Goal: Task Accomplishment & Management: Manage account settings

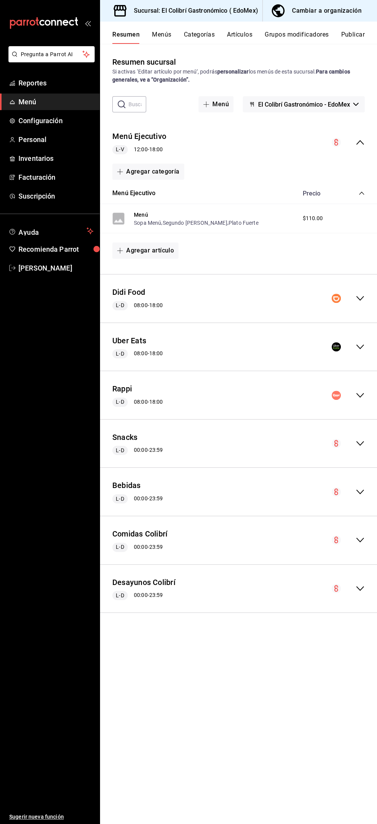
click at [320, 10] on div "Cambiar a organización" at bounding box center [327, 10] width 70 height 11
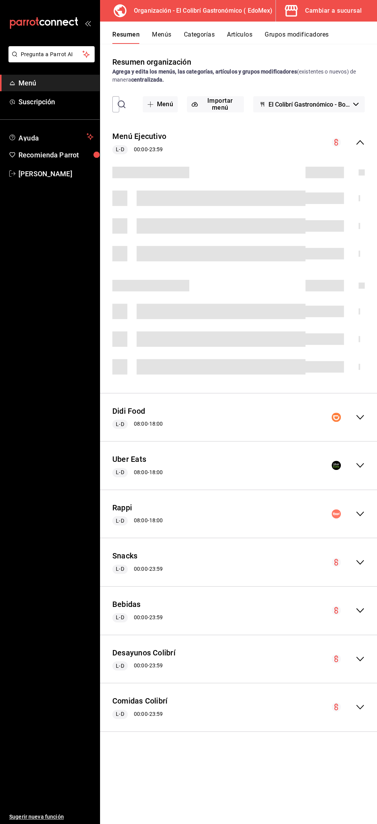
click at [206, 37] on button "Categorías" at bounding box center [199, 37] width 31 height 13
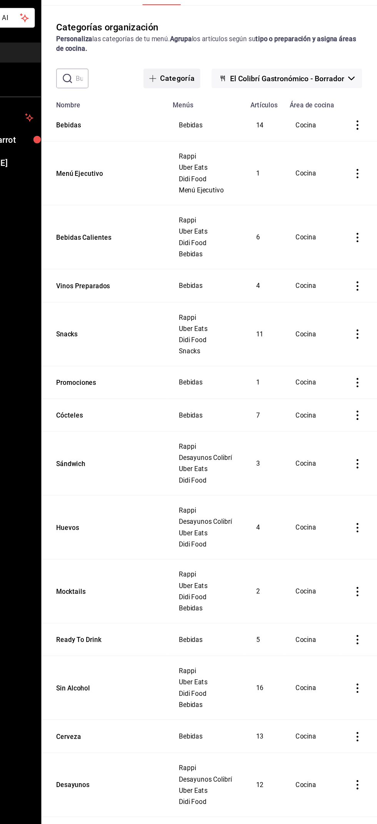
click at [211, 101] on button "Categoría" at bounding box center [207, 104] width 47 height 16
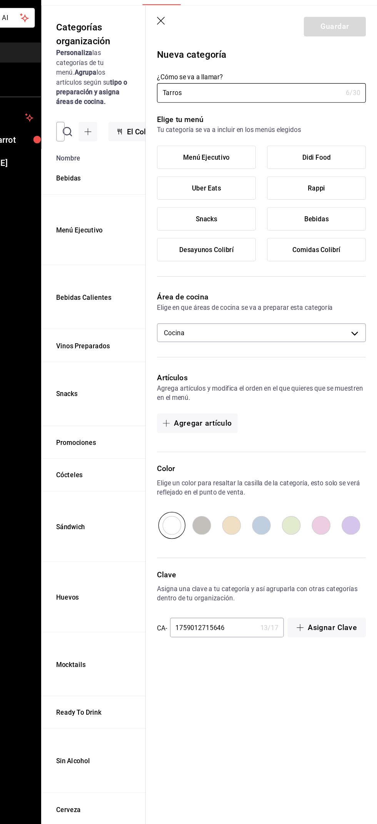
type input "Tarros"
click at [330, 220] on span "Bebidas" at bounding box center [327, 220] width 20 height 7
click at [0, 0] on input "Bebidas" at bounding box center [0, 0] width 0 height 0
click at [357, 59] on button "Guardar" at bounding box center [342, 62] width 51 height 16
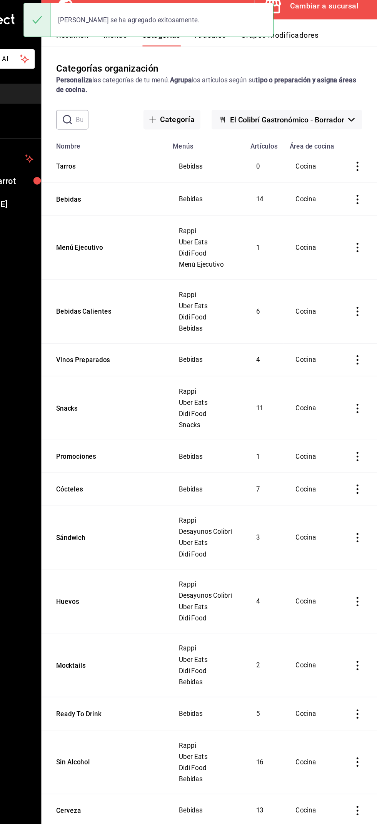
click at [248, 42] on button "Artículos" at bounding box center [239, 37] width 25 height 13
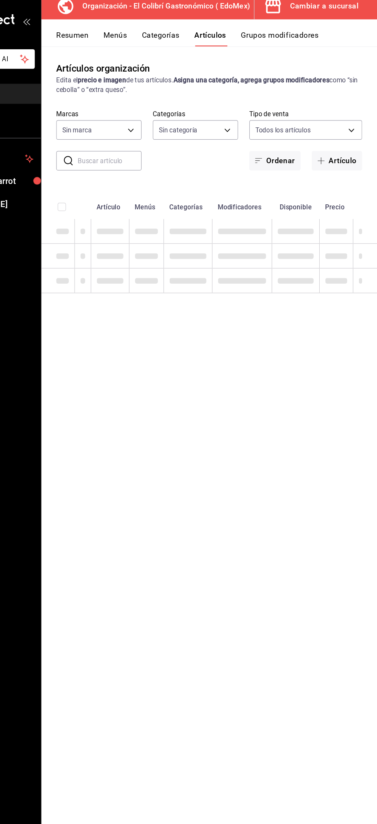
type input "02d79155-410a-4a52-ba4e-8d9765c47241"
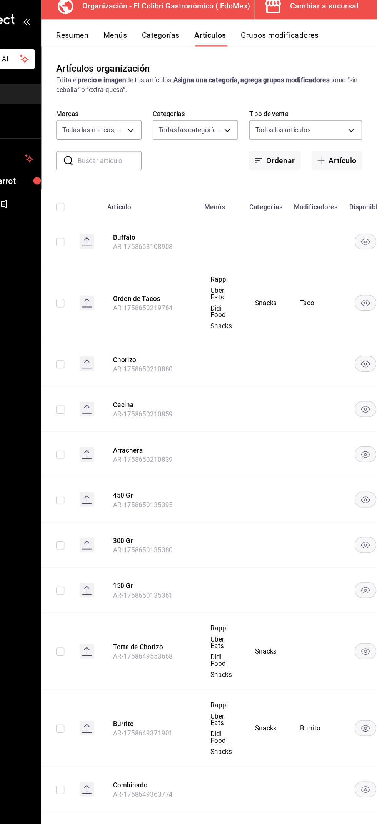
type input "e79ac6e2-be66-477a-9594-32ee0cff0848,237db5ff-7b83-489a-9304-3629b5553139,109f1…"
click at [345, 139] on button "Artículo" at bounding box center [344, 138] width 42 height 16
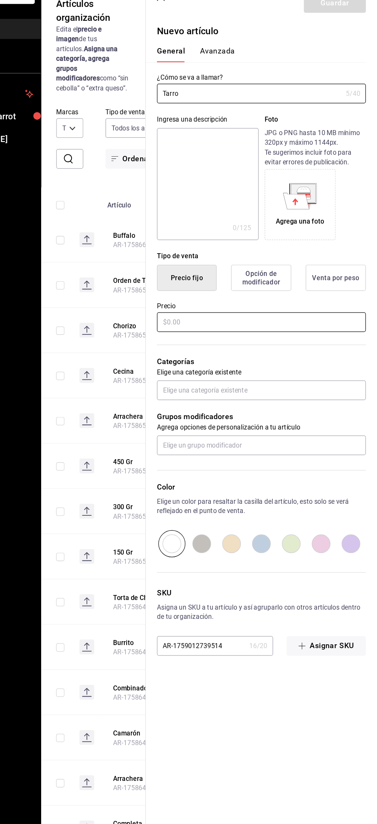
type input "Tarro"
click at [297, 322] on input "text" at bounding box center [282, 325] width 173 height 16
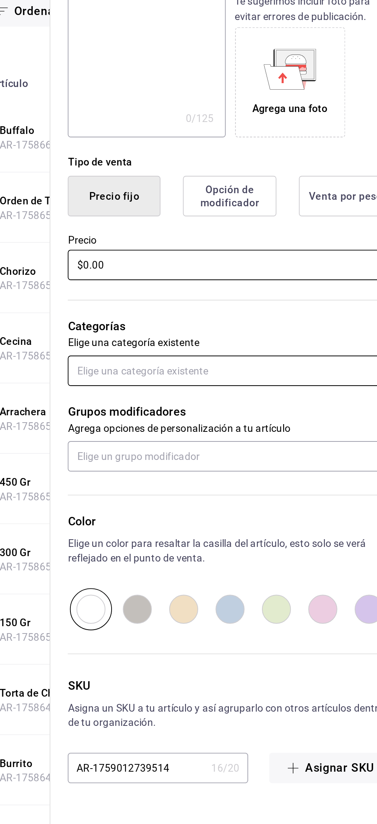
type input "$0.00"
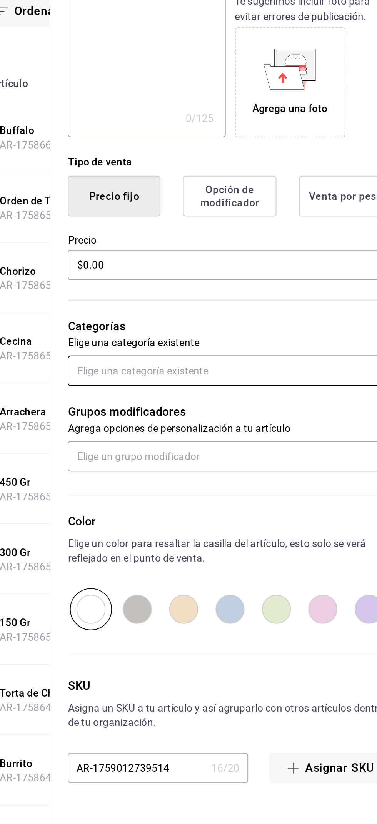
click at [300, 379] on input "text" at bounding box center [282, 381] width 173 height 16
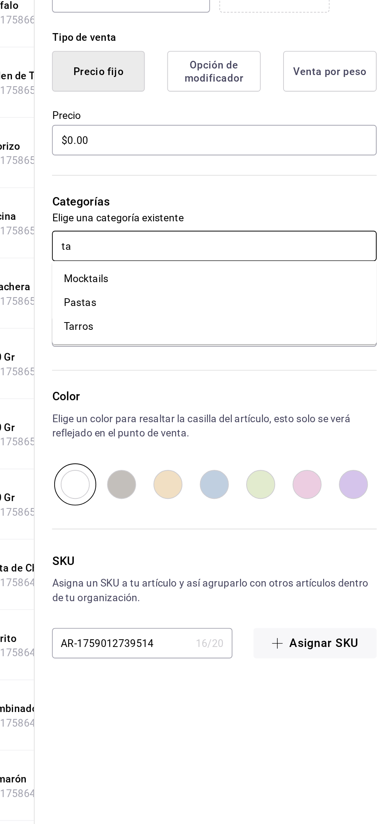
type input "tar"
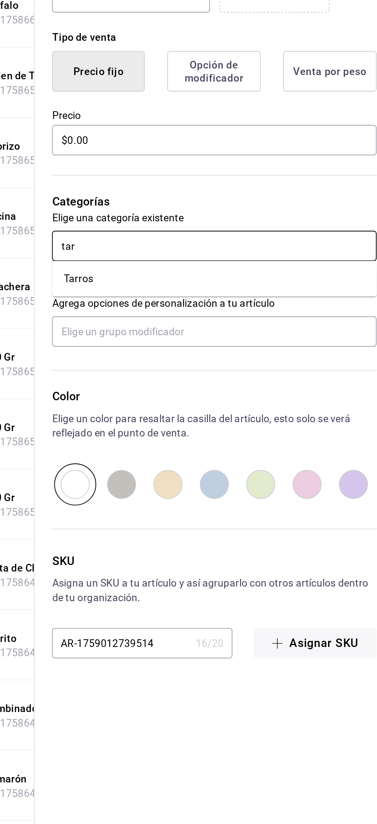
click at [326, 398] on li "Tarros" at bounding box center [282, 398] width 173 height 13
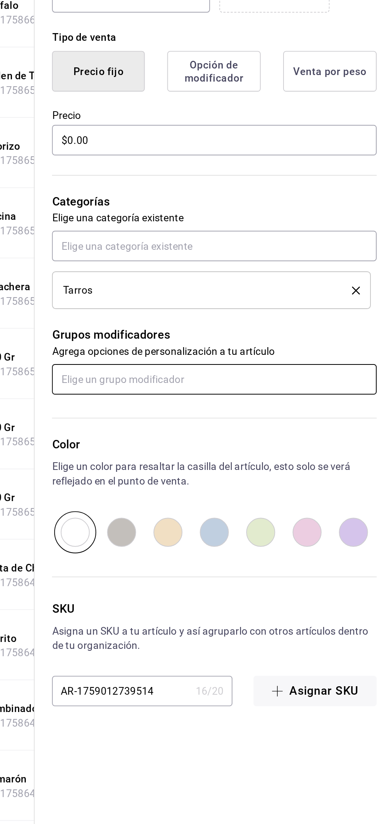
click at [320, 444] on input "text" at bounding box center [282, 452] width 173 height 16
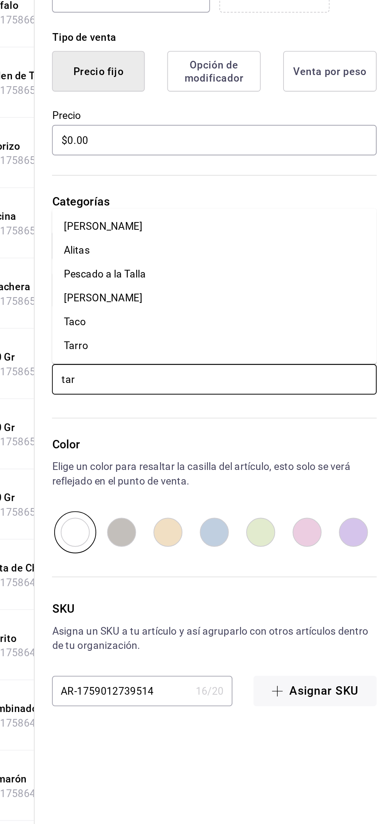
type input "[PERSON_NAME]"
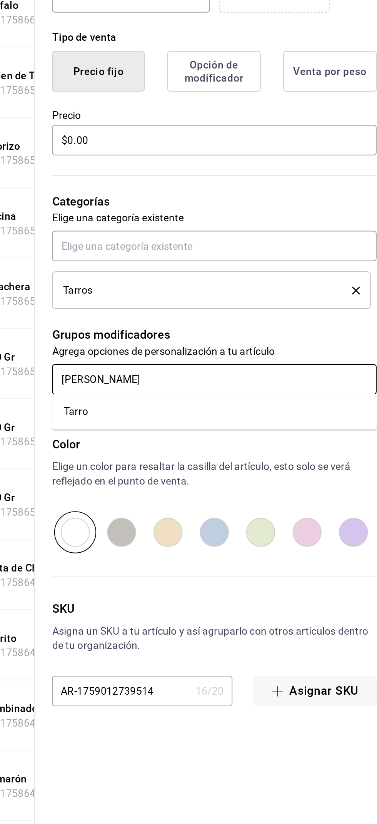
click at [312, 467] on li "Tarro" at bounding box center [282, 469] width 173 height 13
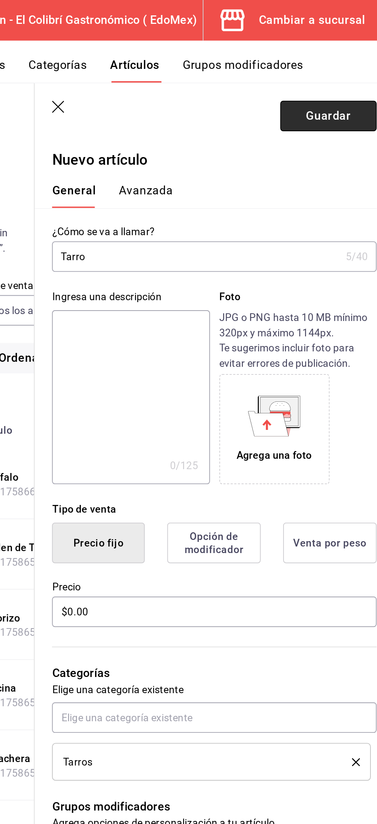
click at [356, 59] on button "Guardar" at bounding box center [342, 62] width 51 height 16
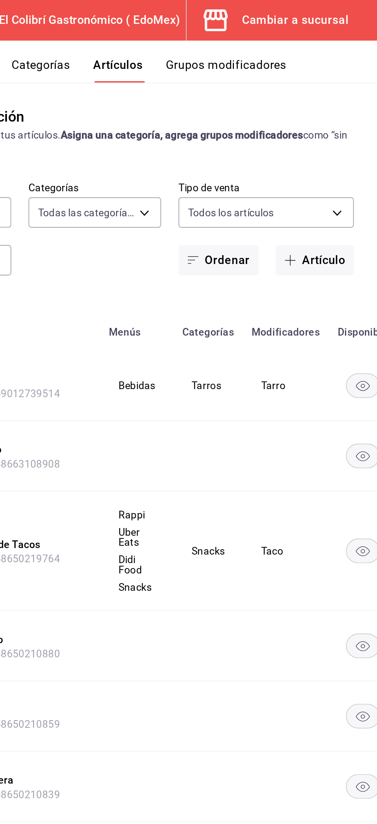
click at [305, 33] on button "Grupos modificadores" at bounding box center [297, 37] width 64 height 13
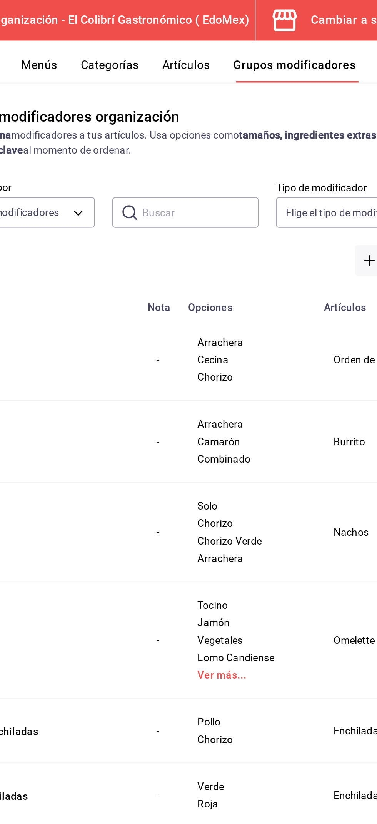
click at [246, 112] on input "text" at bounding box center [247, 112] width 62 height 15
type input "Tarro"
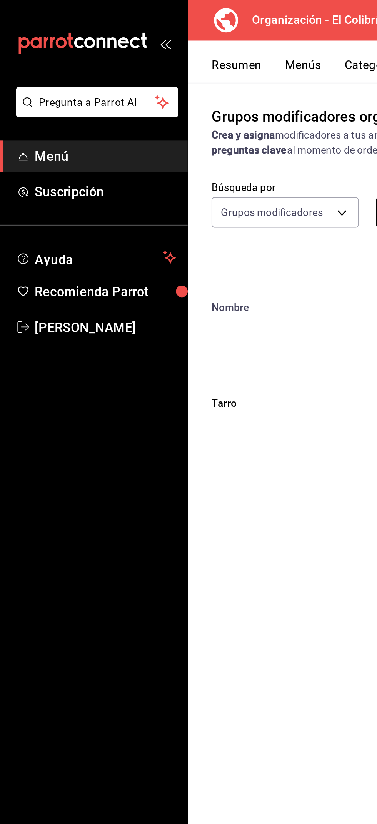
click at [132, 32] on button "Resumen" at bounding box center [125, 37] width 27 height 13
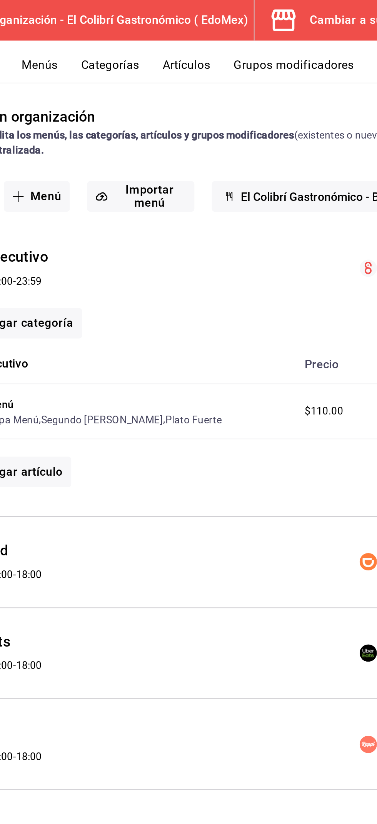
click at [162, 35] on button "Menús" at bounding box center [161, 37] width 19 height 13
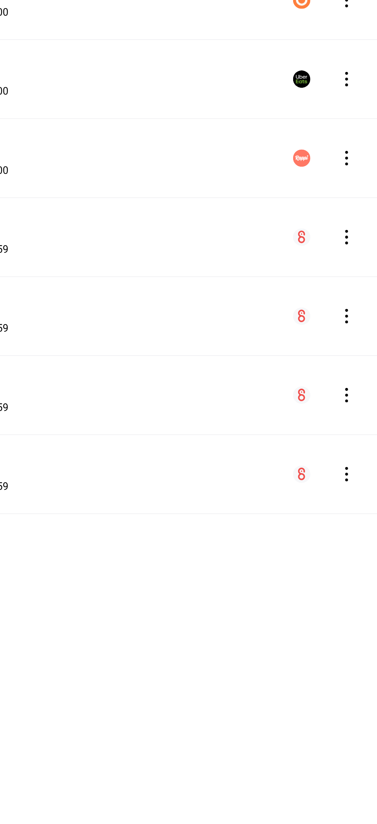
click at [361, 348] on icon "actions" at bounding box center [361, 349] width 2 height 8
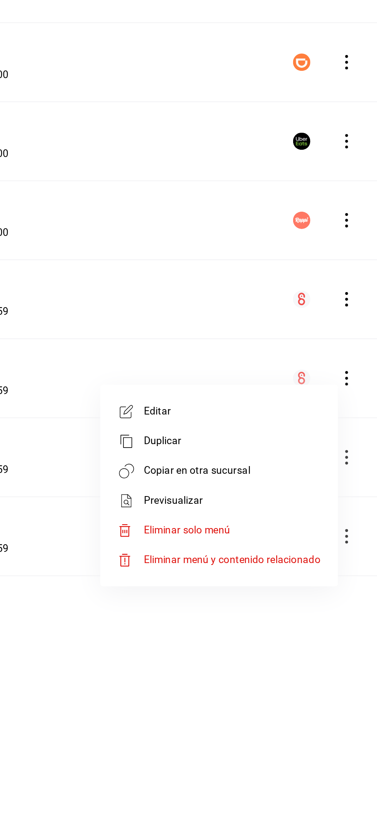
click at [330, 397] on span "Copiar en otra sucursal" at bounding box center [300, 398] width 94 height 8
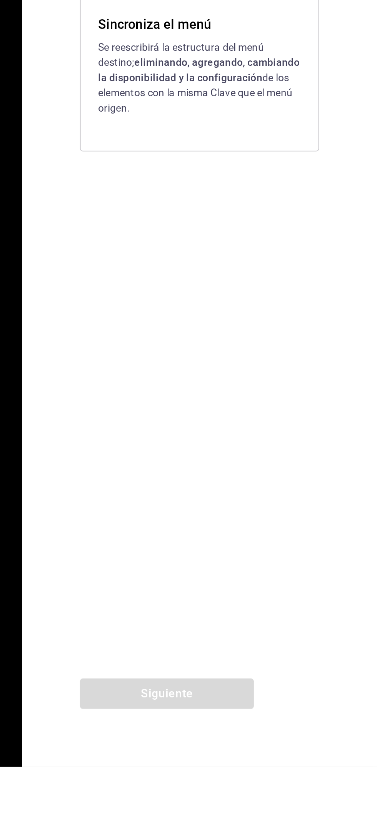
click at [292, 479] on p "Se reescribirá la estructura del menú destino; eliminando, agregando, cambiando…" at bounding box center [283, 458] width 108 height 40
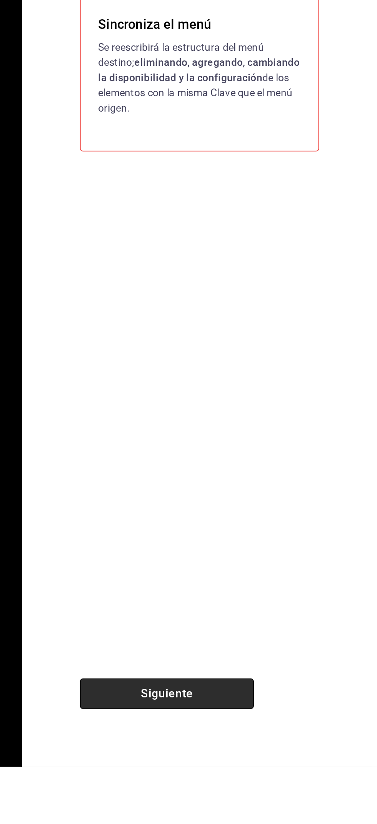
click at [246, 794] on button "Siguiente" at bounding box center [265, 785] width 92 height 16
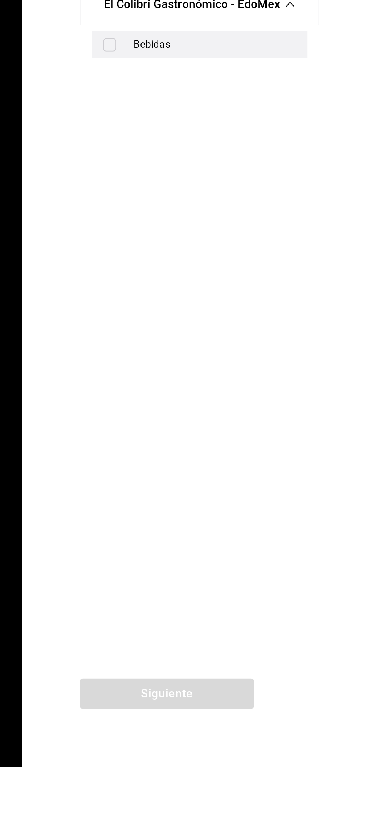
click at [304, 448] on div "Bebidas" at bounding box center [283, 441] width 115 height 14
checkbox input "true"
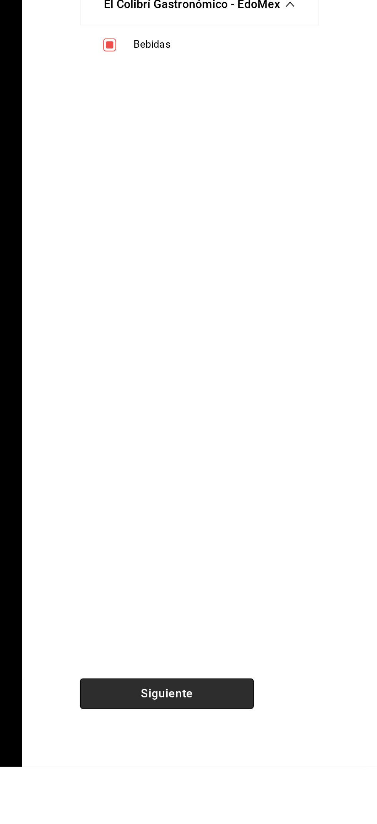
click at [237, 794] on button "Siguiente" at bounding box center [265, 785] width 92 height 16
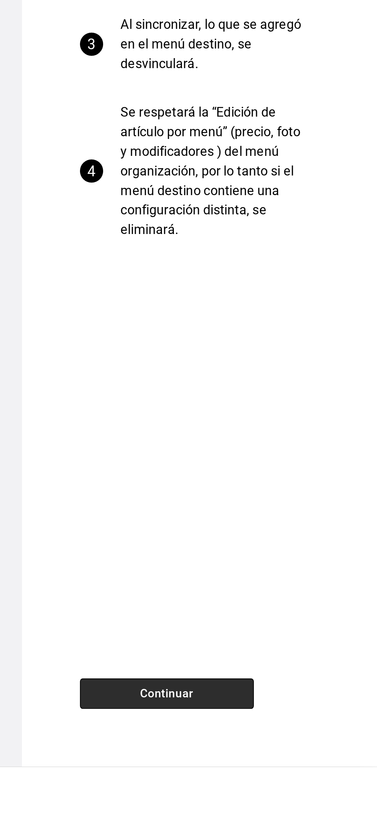
click at [241, 794] on button "Continuar" at bounding box center [265, 785] width 92 height 16
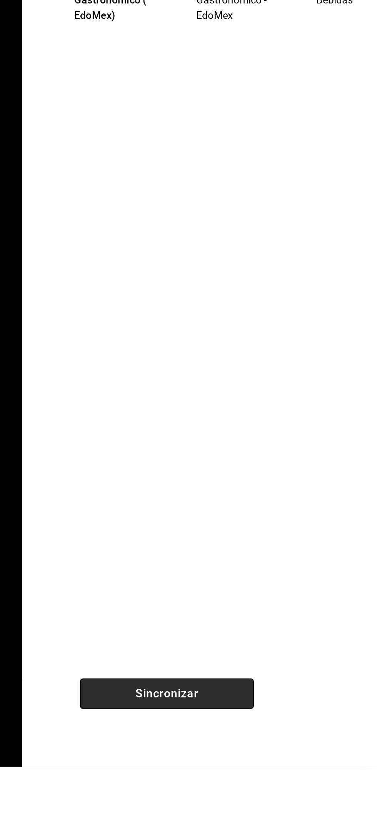
click at [241, 794] on button "Sincronizar" at bounding box center [265, 785] width 92 height 16
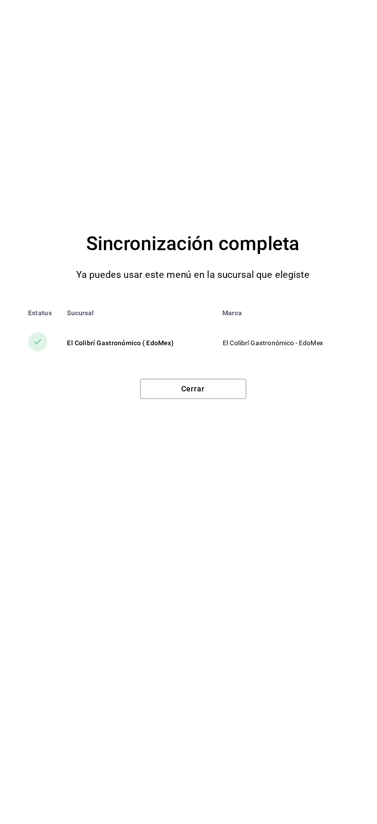
scroll to position [15, 0]
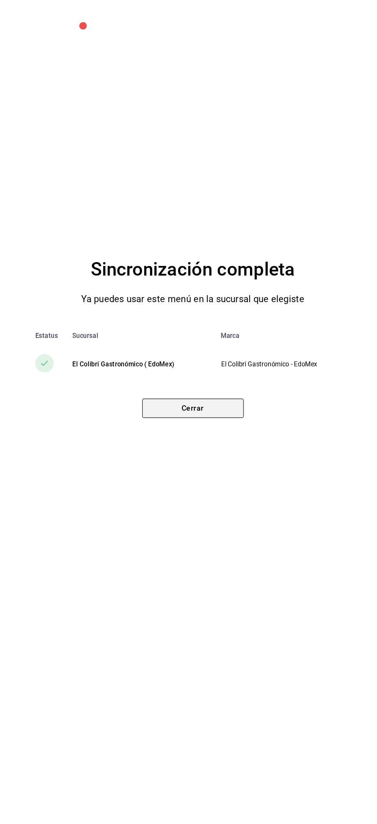
click at [223, 478] on button "Cerrar" at bounding box center [188, 475] width 85 height 16
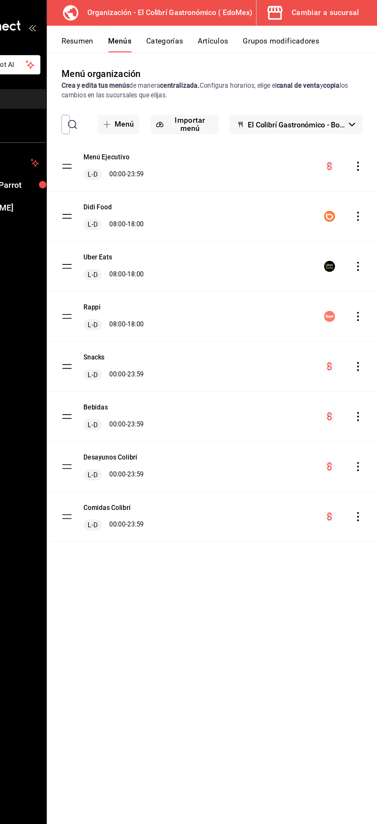
scroll to position [0, 0]
click at [334, 19] on button "Cambiar a sucursal" at bounding box center [323, 11] width 95 height 22
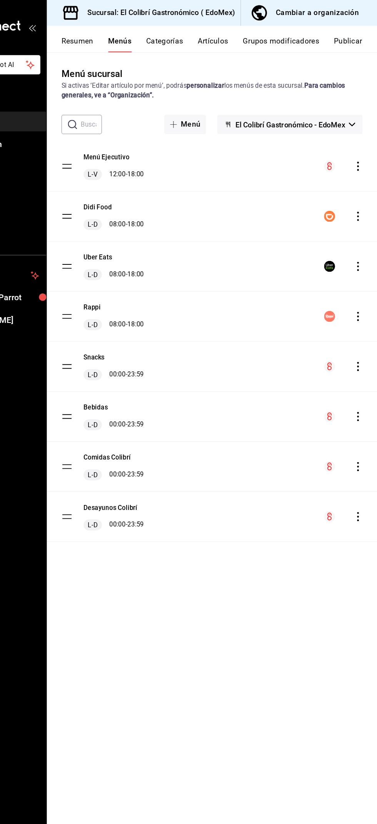
click at [353, 39] on button "Publicar" at bounding box center [353, 37] width 24 height 13
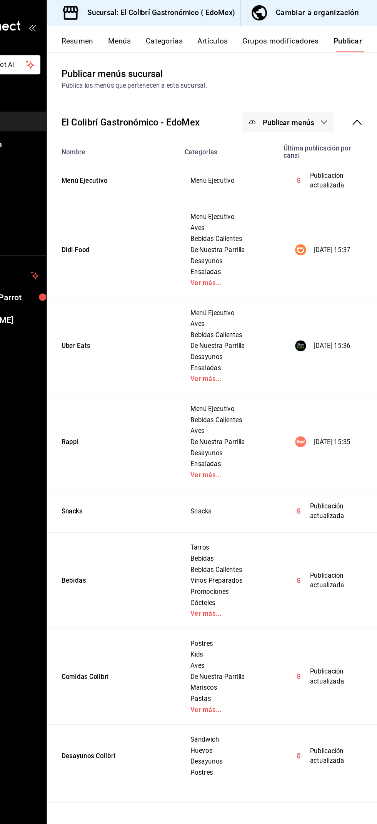
click at [296, 101] on span "Publicar menús" at bounding box center [302, 102] width 43 height 7
click at [314, 130] on span "Punto de venta" at bounding box center [313, 128] width 37 height 8
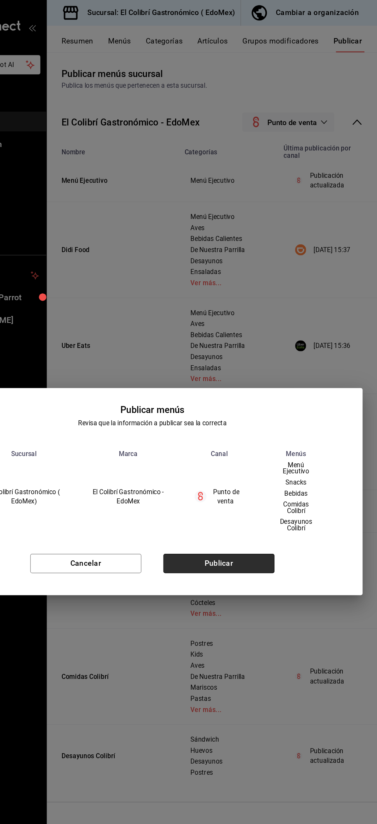
click at [260, 469] on button "Publicar" at bounding box center [244, 472] width 93 height 16
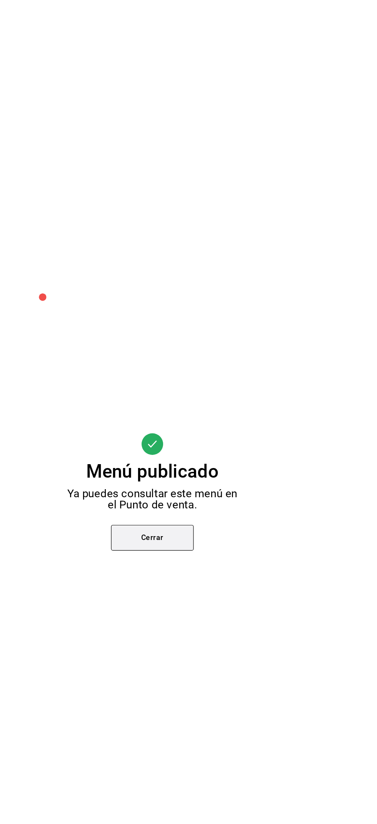
click at [174, 453] on button "Cerrar" at bounding box center [188, 451] width 69 height 22
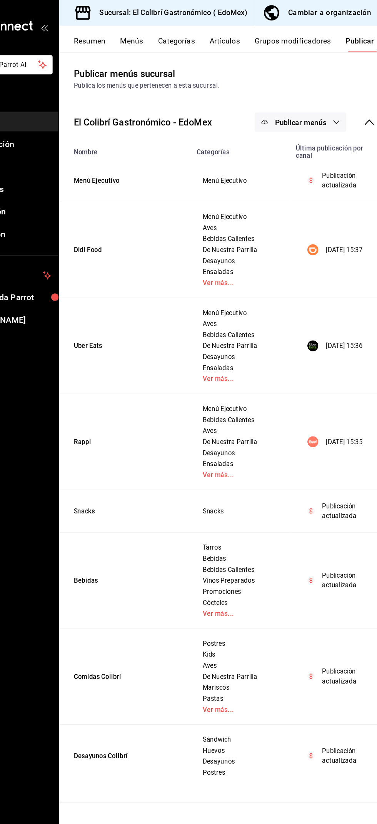
click at [167, 34] on button "Menús" at bounding box center [160, 37] width 19 height 13
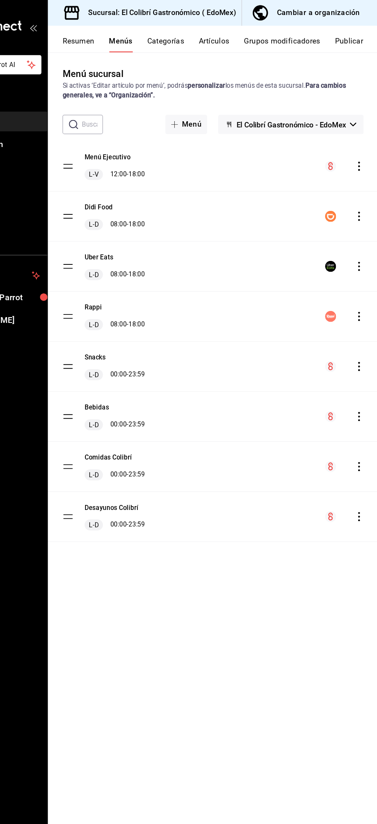
click at [206, 40] on button "Categorías" at bounding box center [199, 37] width 31 height 13
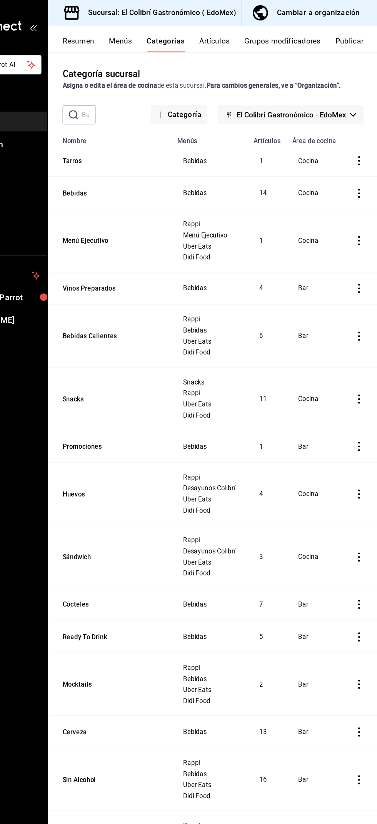
click at [361, 135] on icon "actions" at bounding box center [361, 135] width 2 height 8
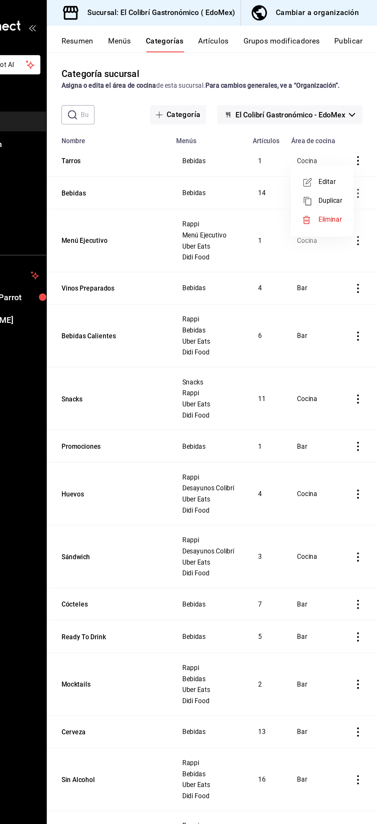
click at [344, 149] on span "Editar" at bounding box center [338, 153] width 20 height 8
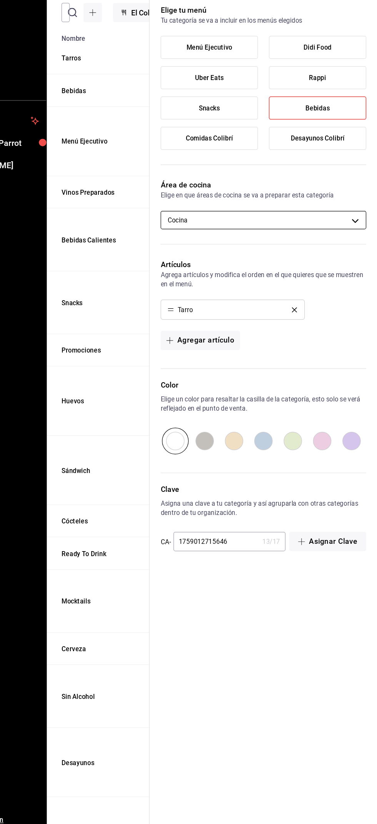
click at [348, 308] on body "Pregunta a Parrot AI Reportes Menú Configuración Personal Inventarios Facturaci…" at bounding box center [188, 412] width 377 height 824
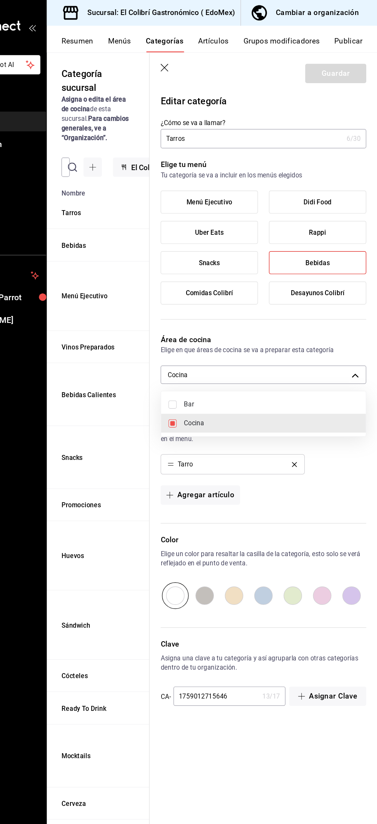
click at [314, 340] on span "Bar" at bounding box center [288, 339] width 146 height 8
type input "11a787ad-2b2b-4174-84b1-52ed50727101,24c050a1-d01a-4728-ba01-2a44c246bd13"
checkbox input "true"
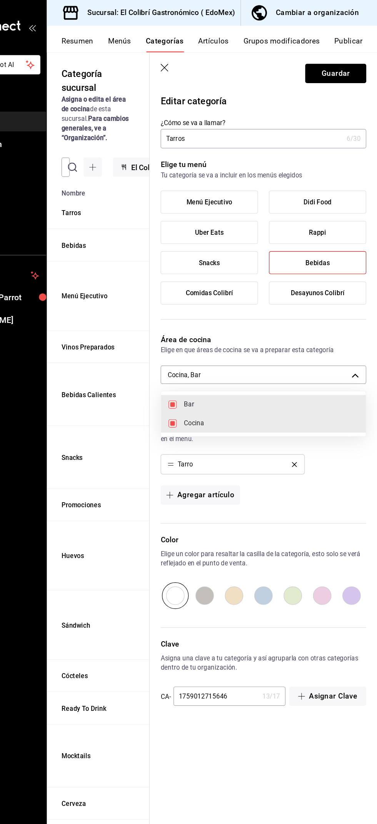
click at [323, 353] on span "Cocina" at bounding box center [288, 355] width 146 height 8
type input "24c050a1-d01a-4728-ba01-2a44c246bd13"
checkbox input "false"
click at [344, 60] on div at bounding box center [188, 412] width 377 height 824
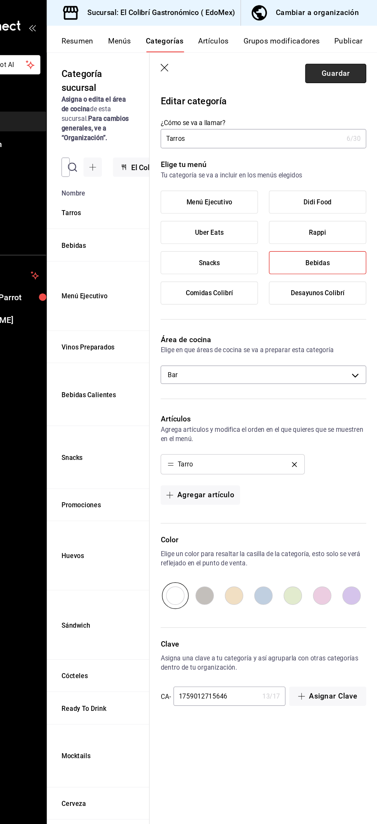
click at [342, 61] on button "Guardar" at bounding box center [342, 62] width 51 height 16
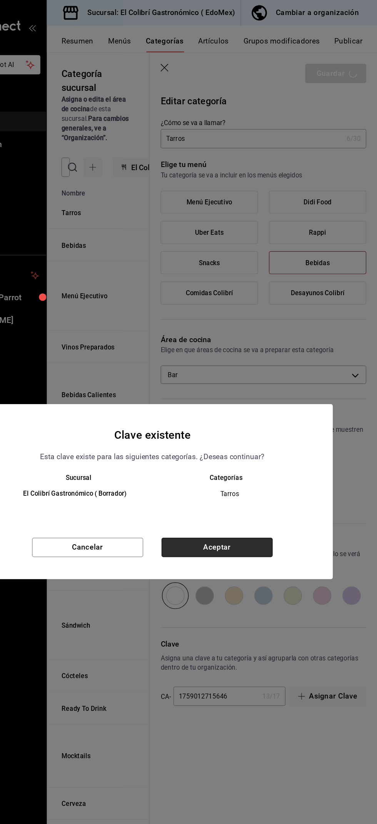
click at [255, 463] on button "Aceptar" at bounding box center [242, 459] width 93 height 16
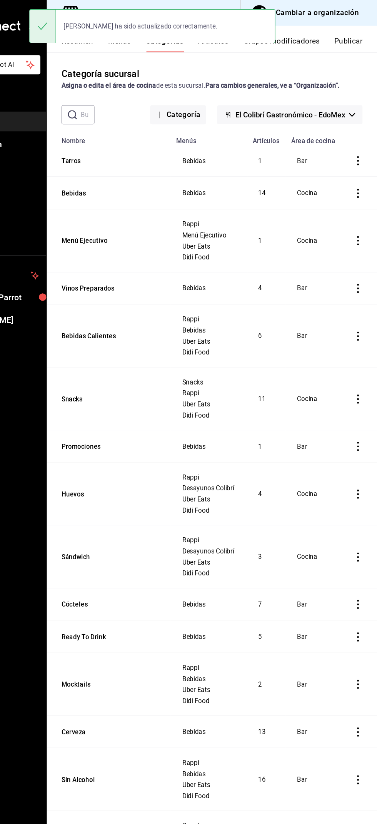
click at [361, 164] on icon "actions" at bounding box center [361, 162] width 2 height 8
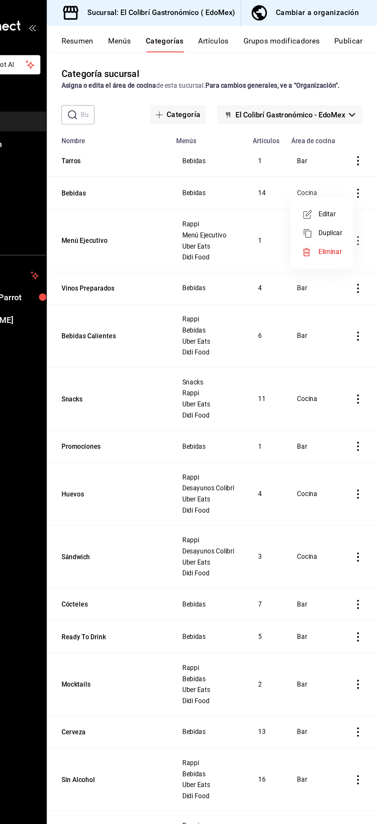
click at [355, 174] on div "Editar Duplicar Eliminar" at bounding box center [331, 196] width 52 height 60
click at [342, 179] on span "Editar" at bounding box center [338, 180] width 20 height 8
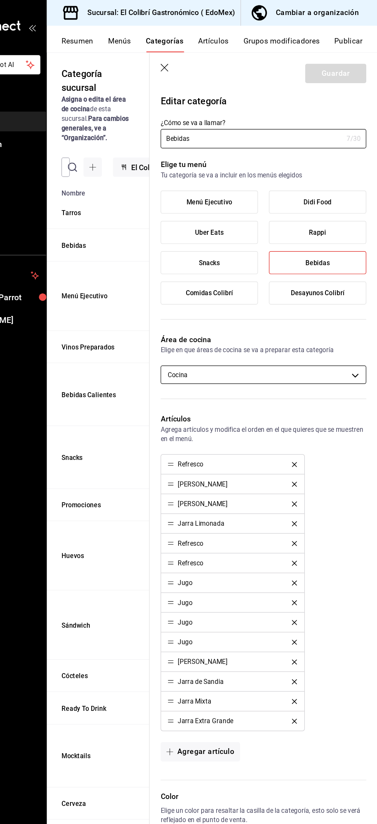
click at [330, 308] on body "Pregunta a Parrot AI Reportes Menú Configuración Personal Inventarios Facturaci…" at bounding box center [188, 412] width 377 height 824
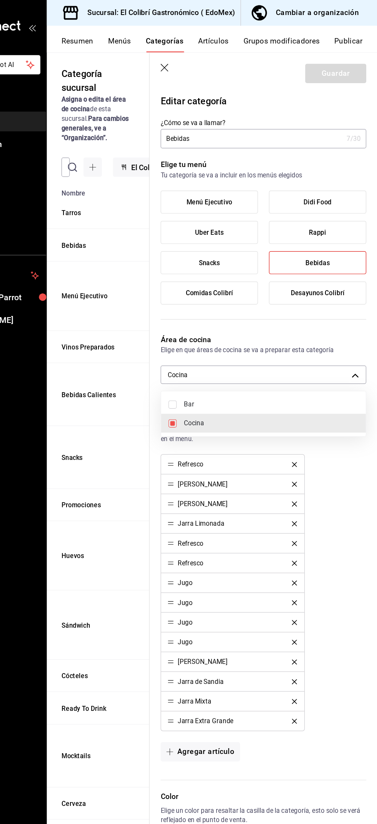
click at [314, 335] on span "Bar" at bounding box center [288, 339] width 146 height 8
type input "11a787ad-2b2b-4174-84b1-52ed50727101,24c050a1-d01a-4728-ba01-2a44c246bd13"
checkbox input "true"
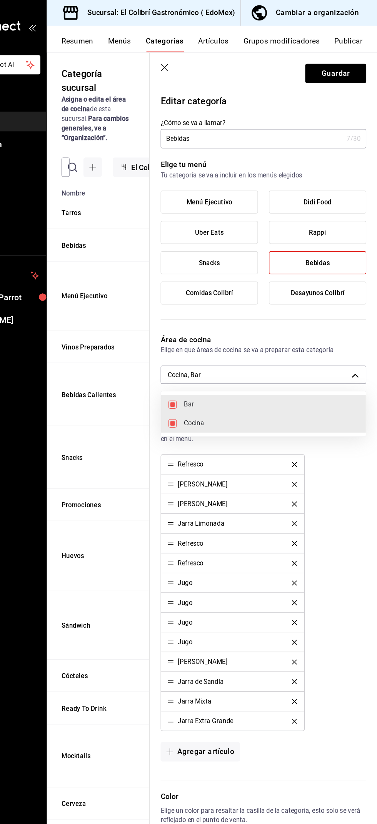
click at [320, 354] on span "Cocina" at bounding box center [288, 355] width 146 height 8
type input "24c050a1-d01a-4728-ba01-2a44c246bd13"
checkbox input "false"
click at [355, 60] on div at bounding box center [188, 412] width 377 height 824
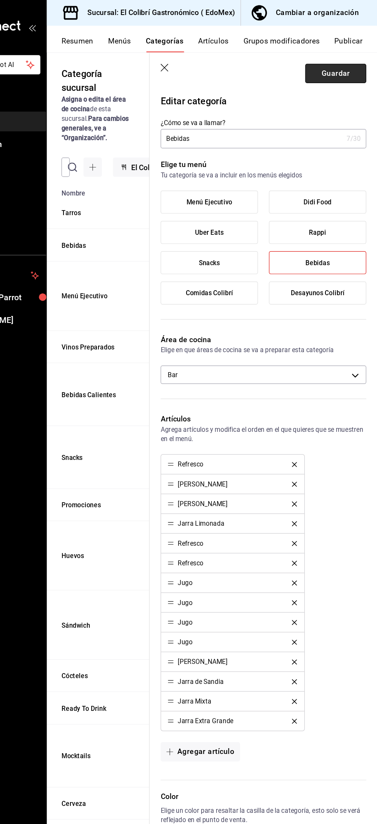
click at [347, 66] on button "Guardar" at bounding box center [342, 62] width 51 height 16
click at [350, 55] on div "Guardar" at bounding box center [342, 62] width 51 height 16
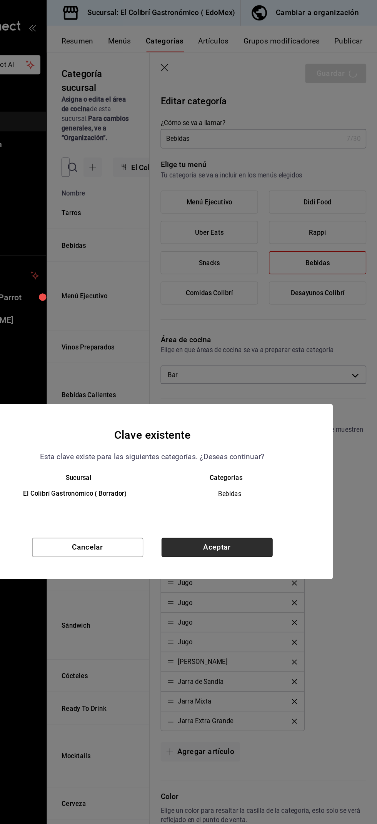
click at [240, 462] on button "Aceptar" at bounding box center [242, 459] width 93 height 16
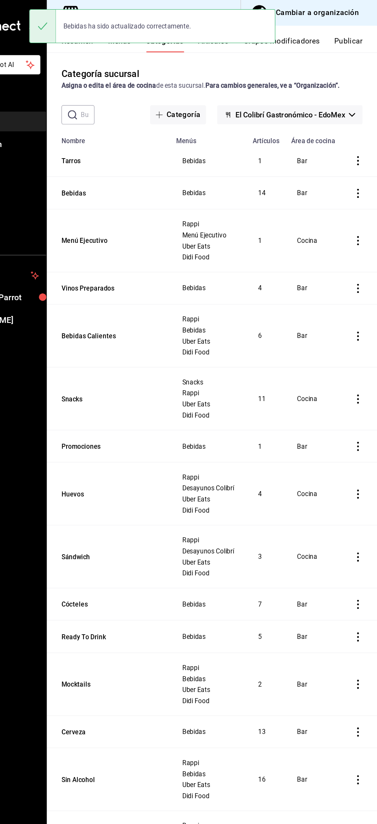
click at [359, 38] on button "Publicar" at bounding box center [353, 37] width 24 height 13
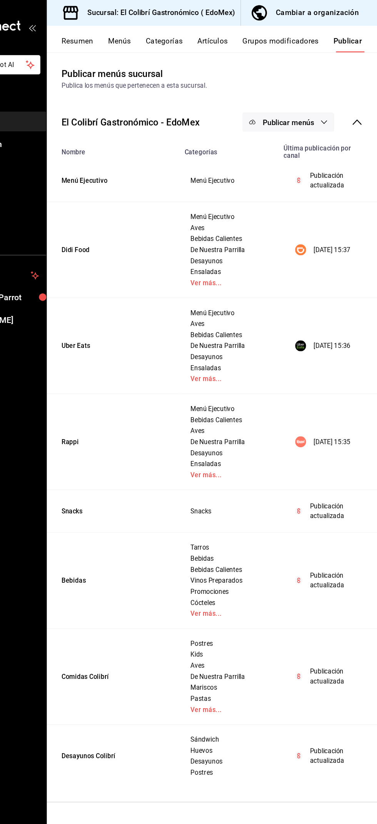
click at [305, 99] on span "Publicar menús" at bounding box center [302, 102] width 43 height 7
click at [321, 128] on span "Punto de venta" at bounding box center [313, 128] width 37 height 8
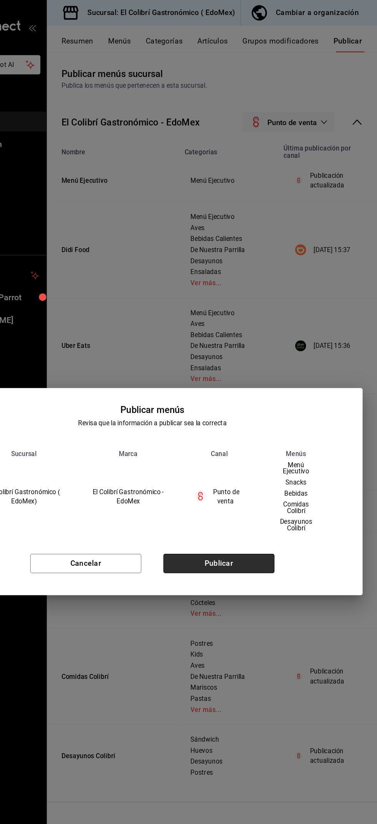
click at [240, 472] on button "Publicar" at bounding box center [244, 472] width 93 height 16
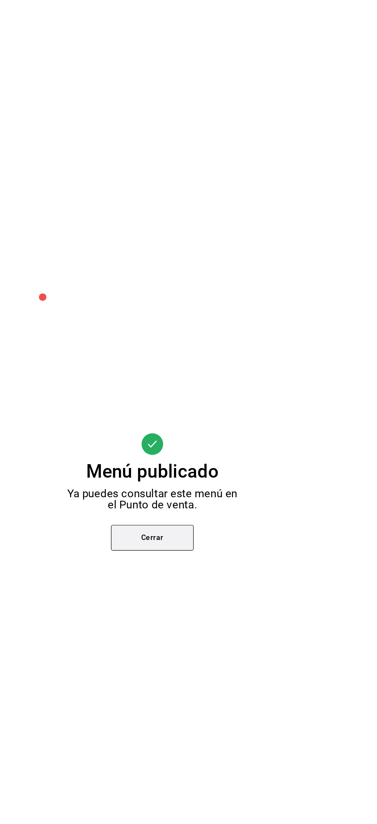
click at [213, 450] on button "Cerrar" at bounding box center [188, 451] width 69 height 22
